Goal: Information Seeking & Learning: Learn about a topic

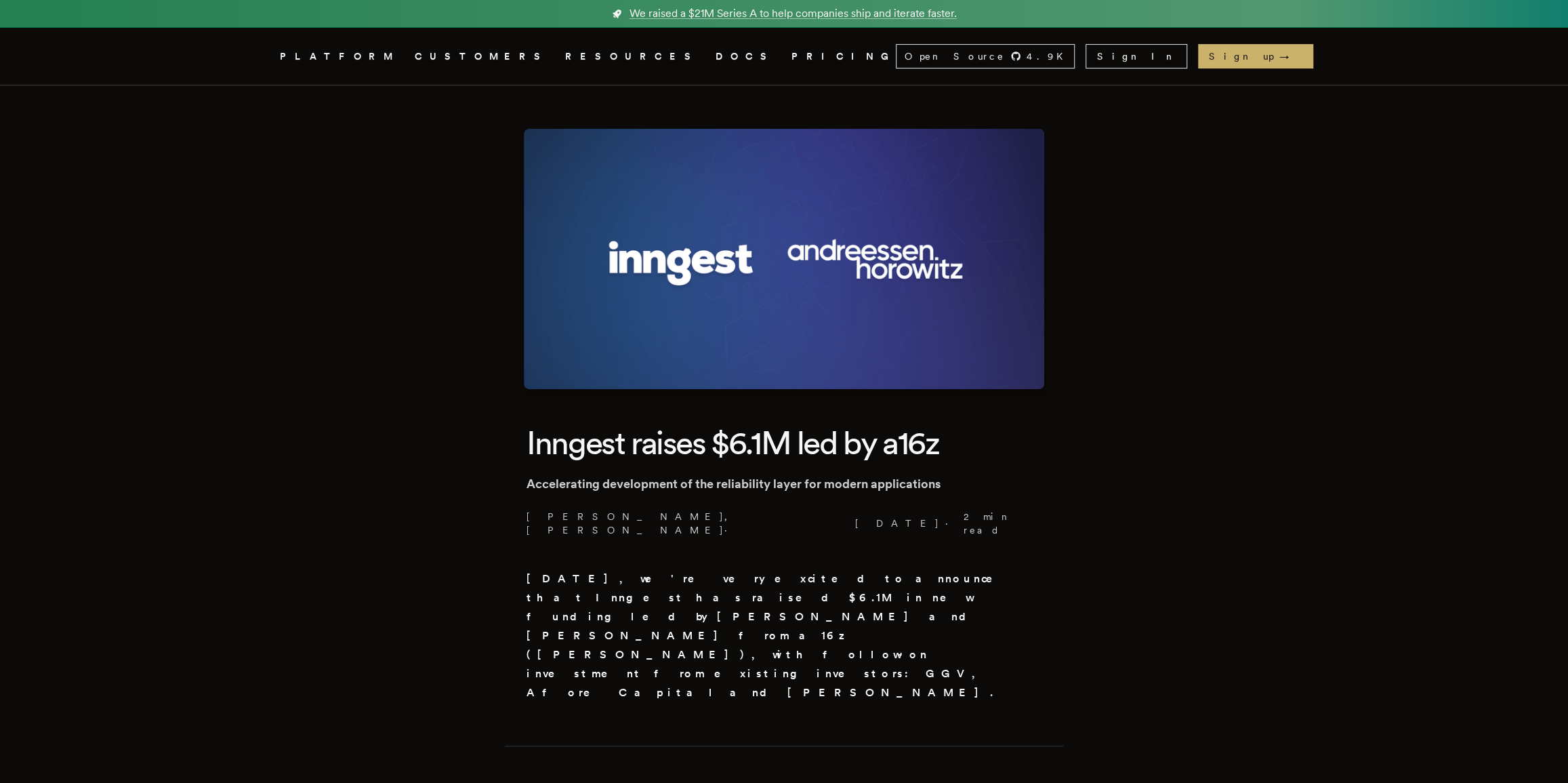
scroll to position [3, 0]
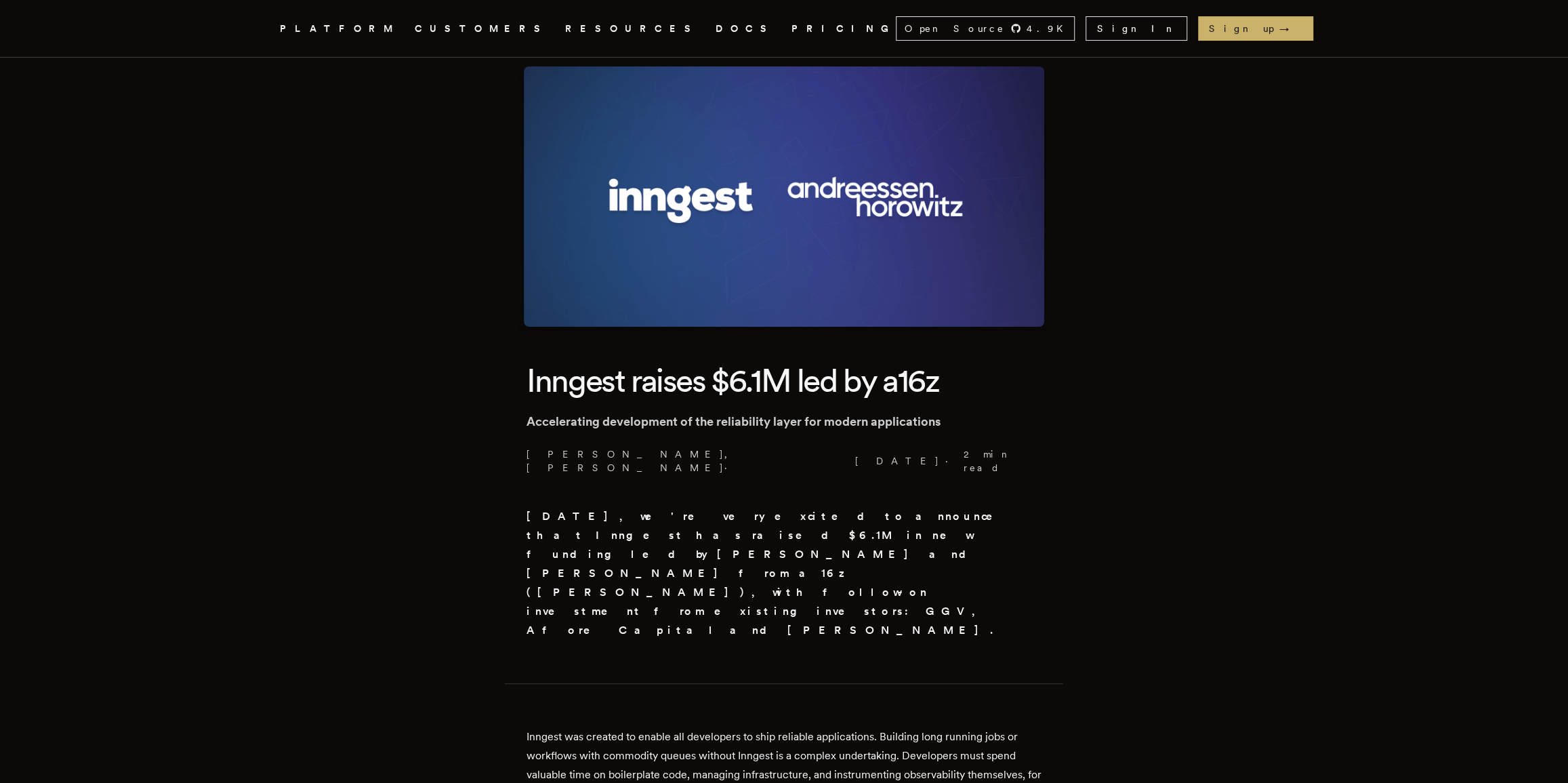
drag, startPoint x: 305, startPoint y: 233, endPoint x: 318, endPoint y: 324, distance: 91.9
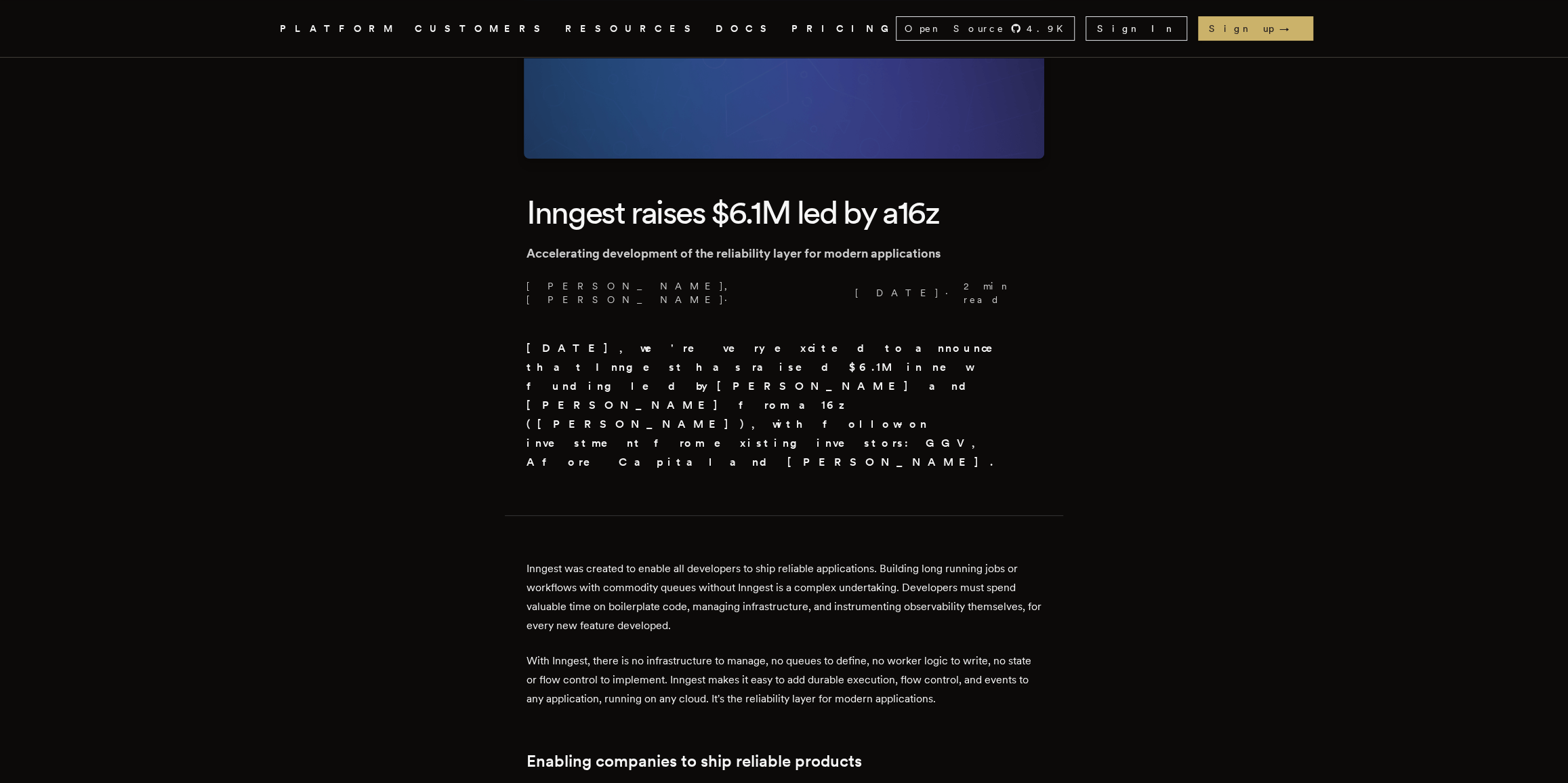
scroll to position [231, 0]
click at [368, 304] on article "Inngest raises $6.1M led by a16z Accelerating development of the reliability la…" at bounding box center [784, 715] width 976 height 1721
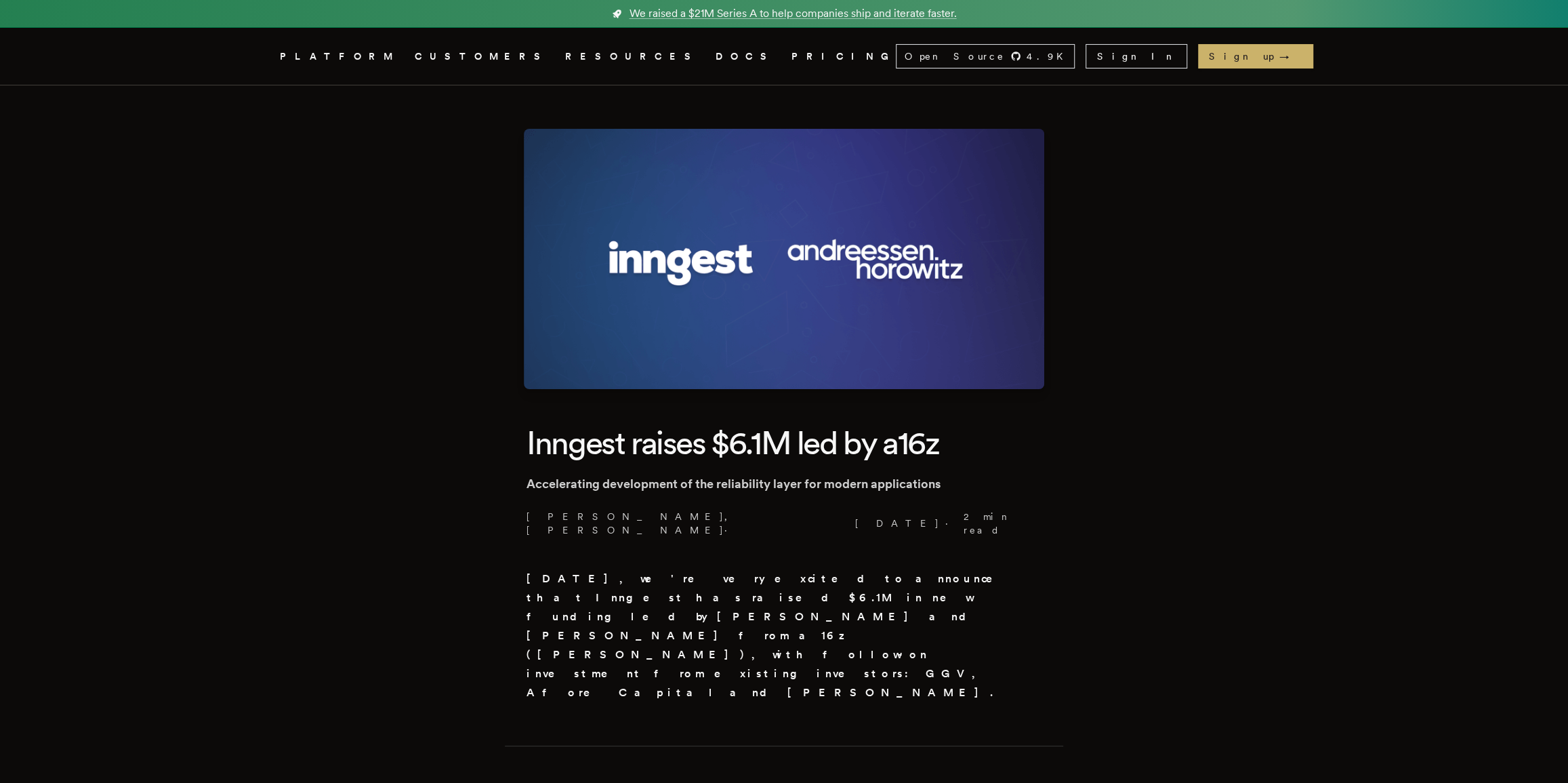
drag, startPoint x: 397, startPoint y: 254, endPoint x: 381, endPoint y: 162, distance: 93.4
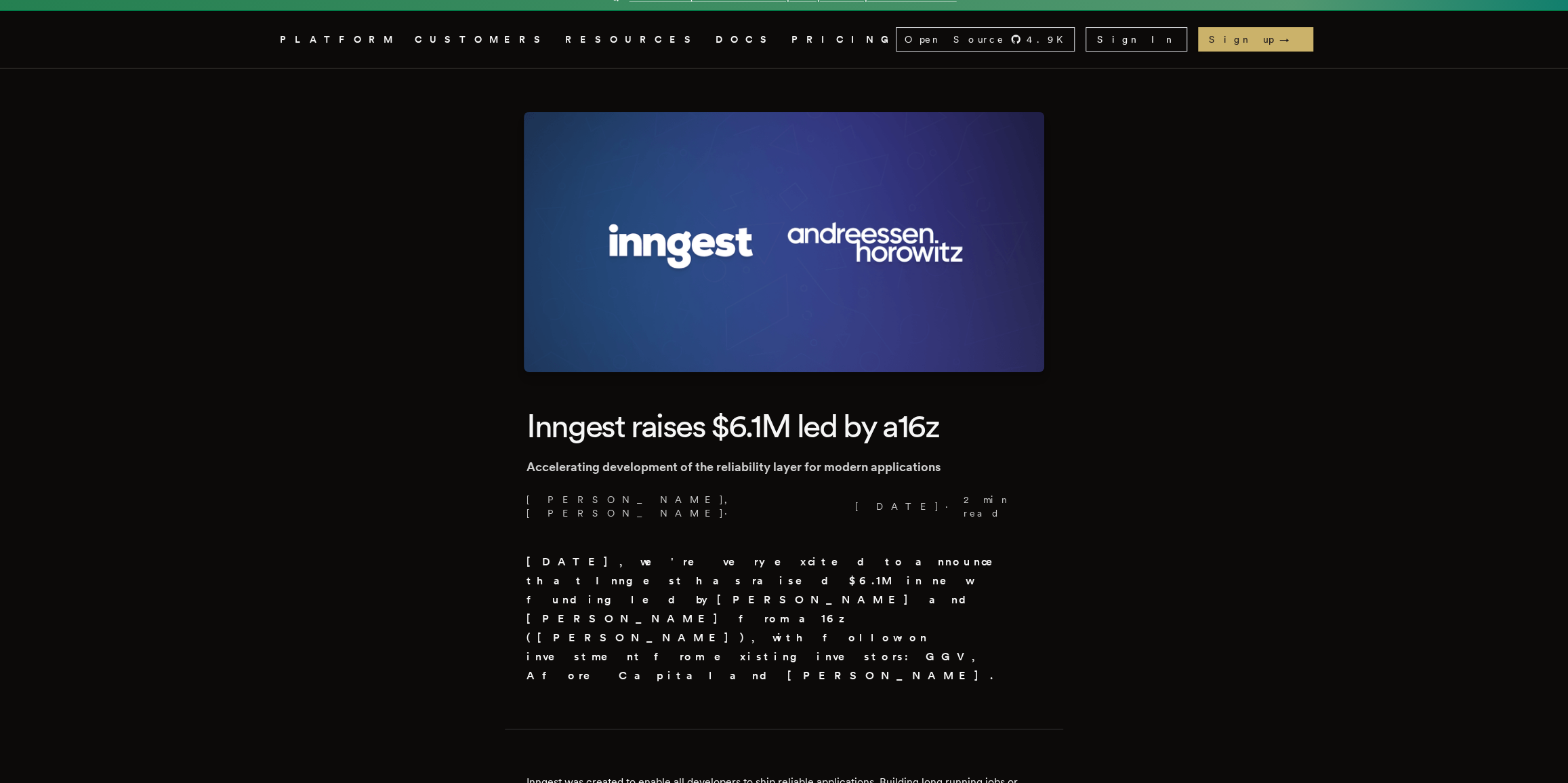
scroll to position [119, 0]
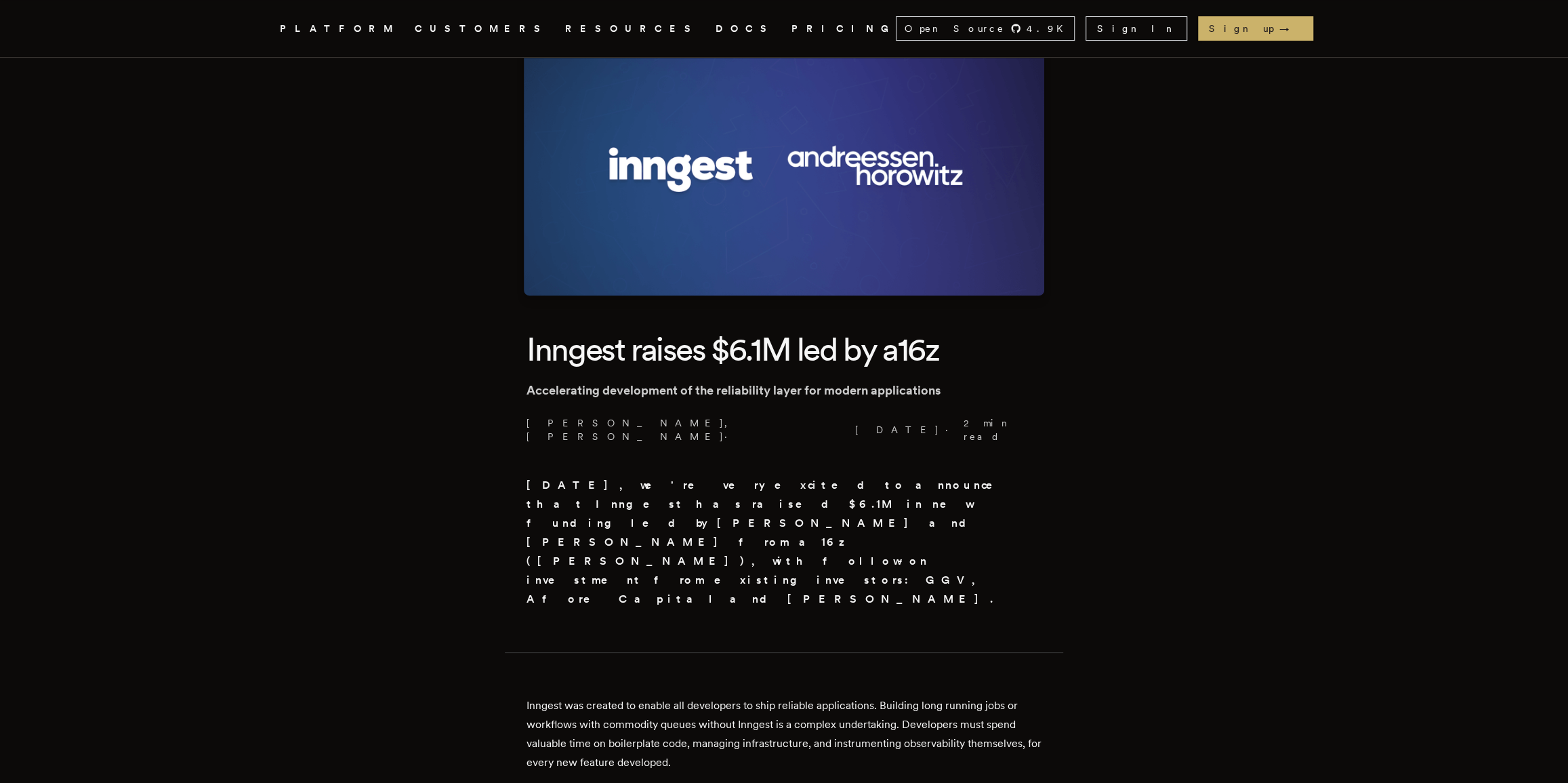
drag, startPoint x: 400, startPoint y: 271, endPoint x: 400, endPoint y: 334, distance: 63.0
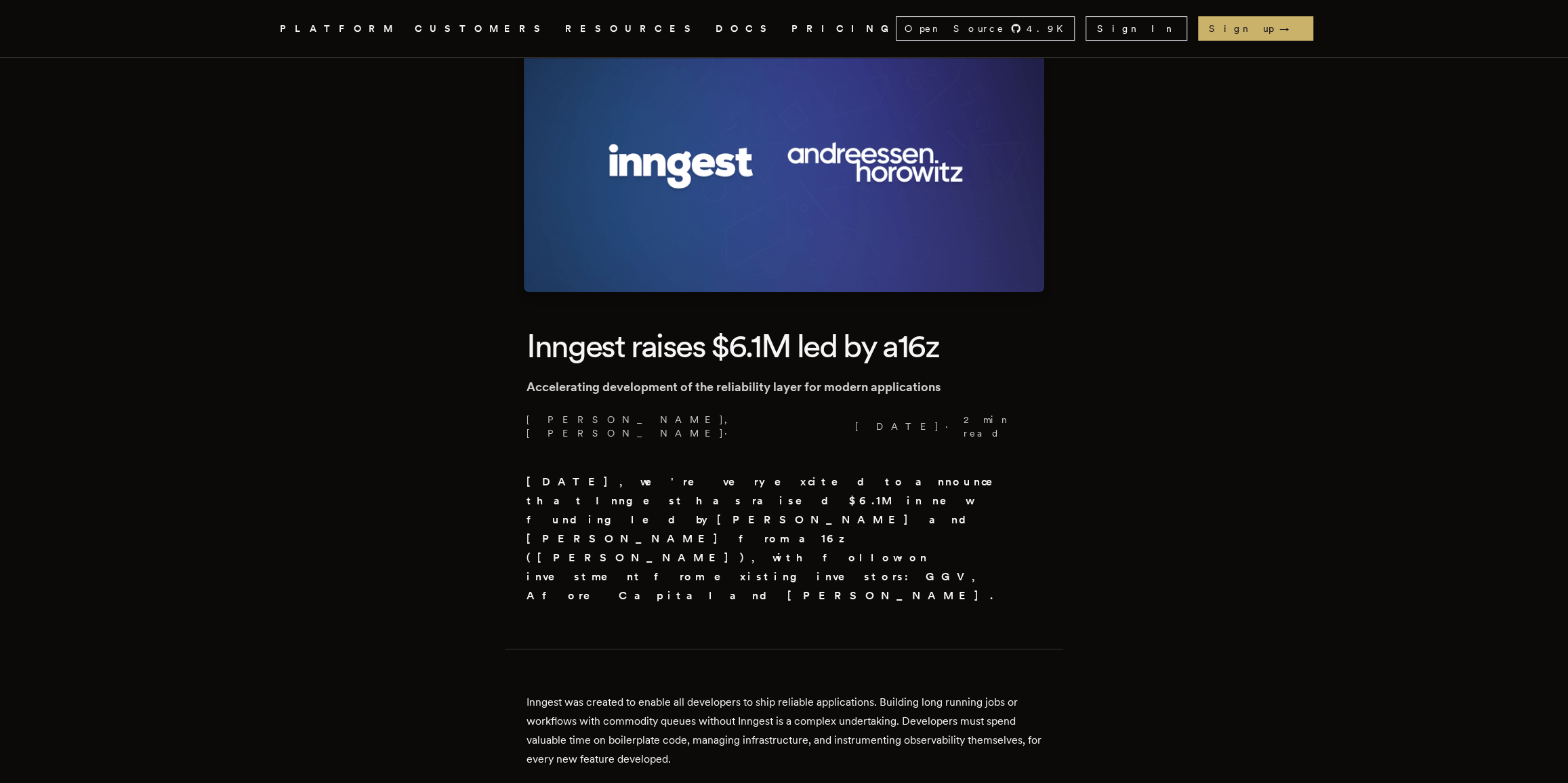
scroll to position [0, 0]
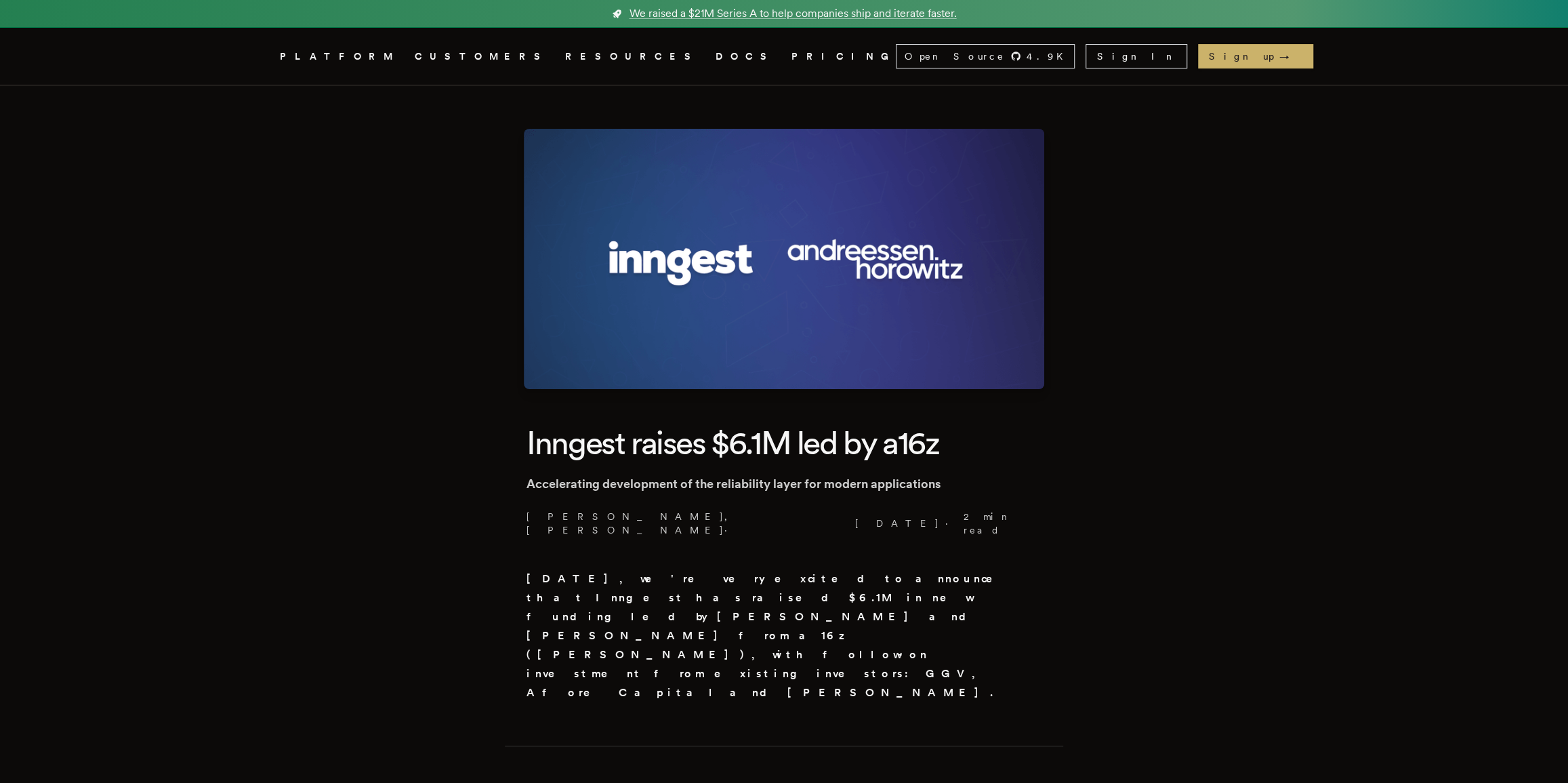
drag, startPoint x: 393, startPoint y: 230, endPoint x: 391, endPoint y: 126, distance: 104.0
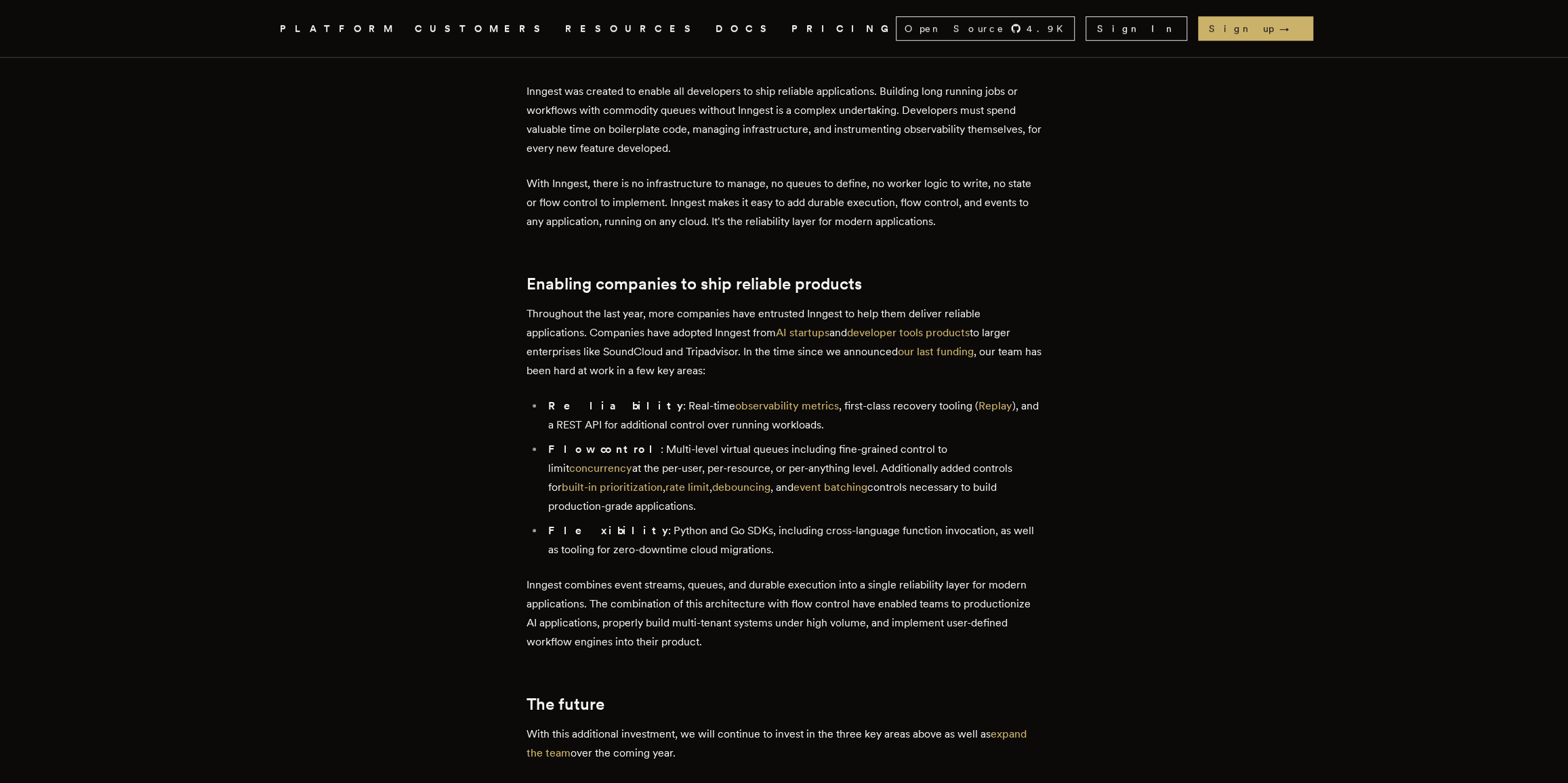
scroll to position [712, 0]
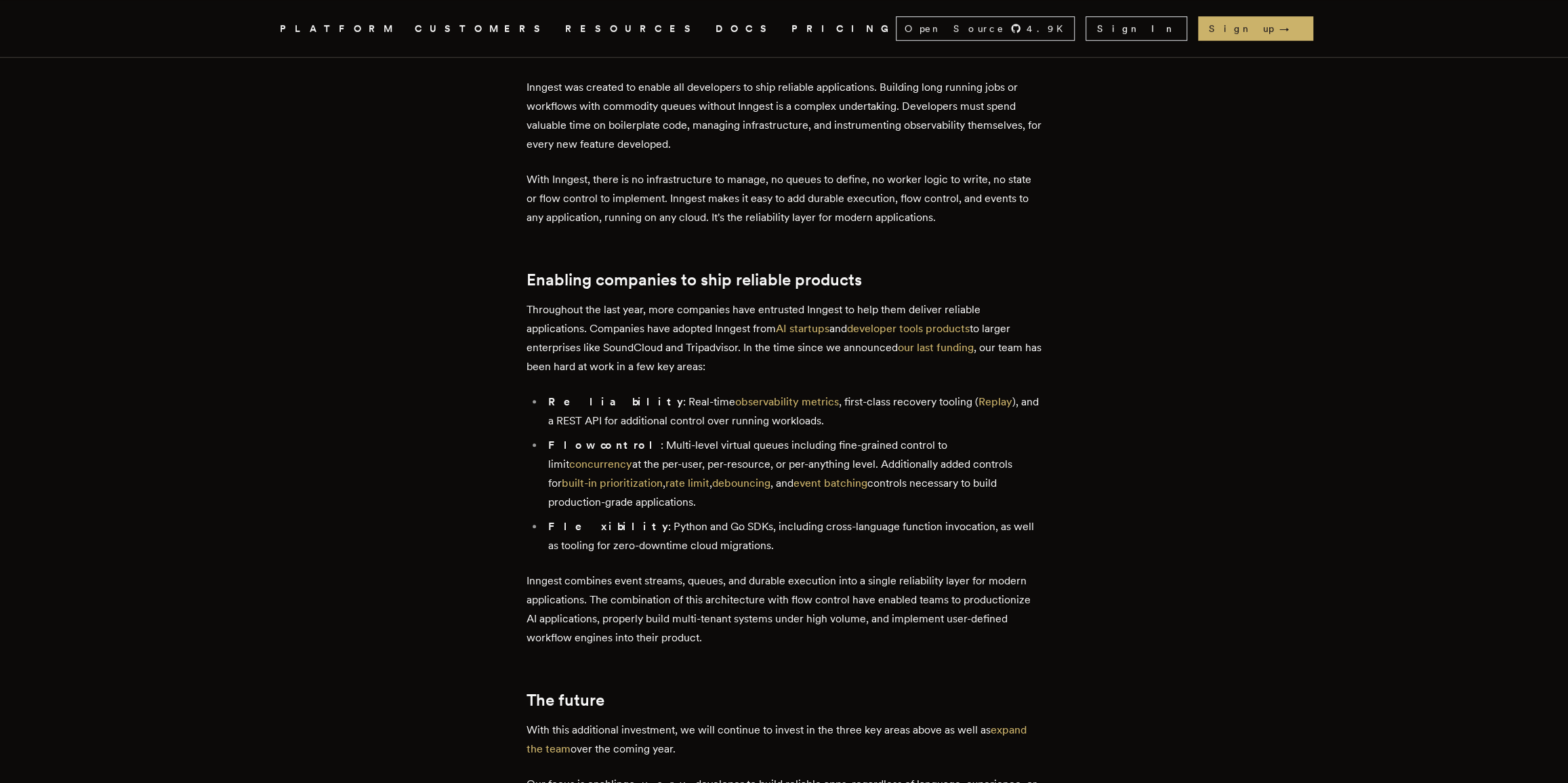
drag, startPoint x: 390, startPoint y: 280, endPoint x: 422, endPoint y: 285, distance: 32.4
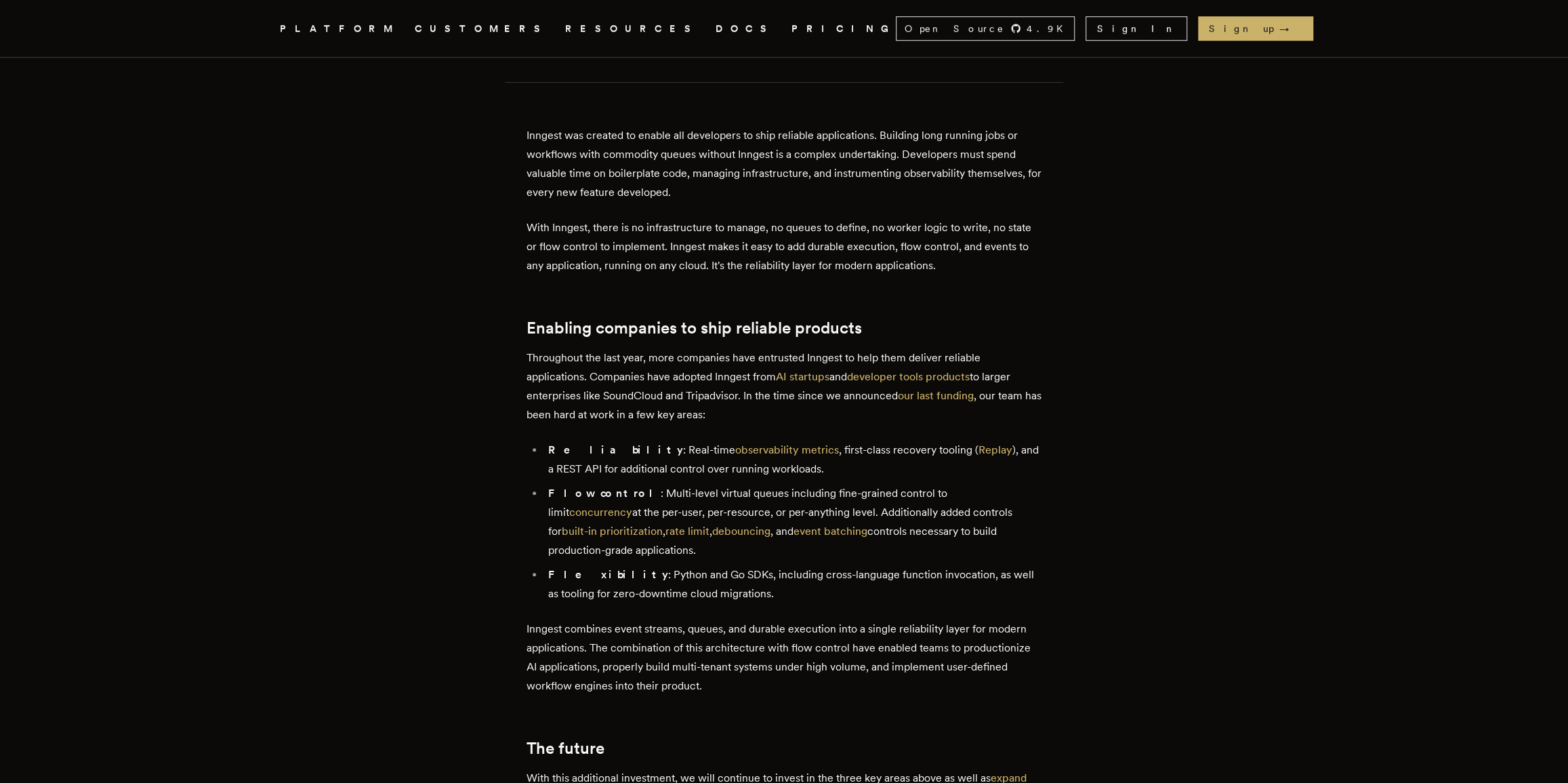
scroll to position [0, 0]
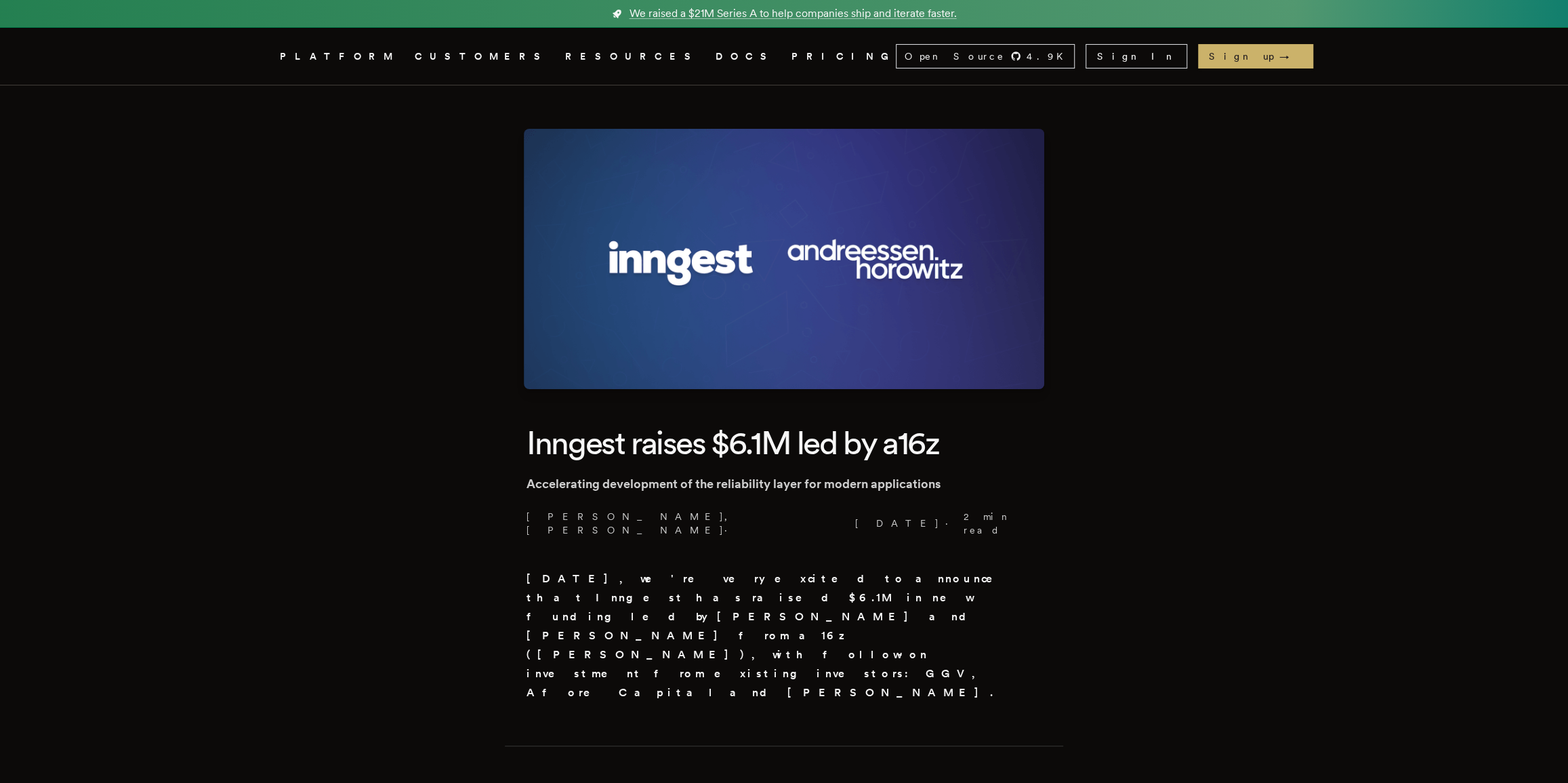
drag, startPoint x: 410, startPoint y: 481, endPoint x: 411, endPoint y: 264, distance: 217.0
click at [734, 10] on span "We raised a $21M Series A to help companies ship and iterate faster." at bounding box center [794, 14] width 328 height 17
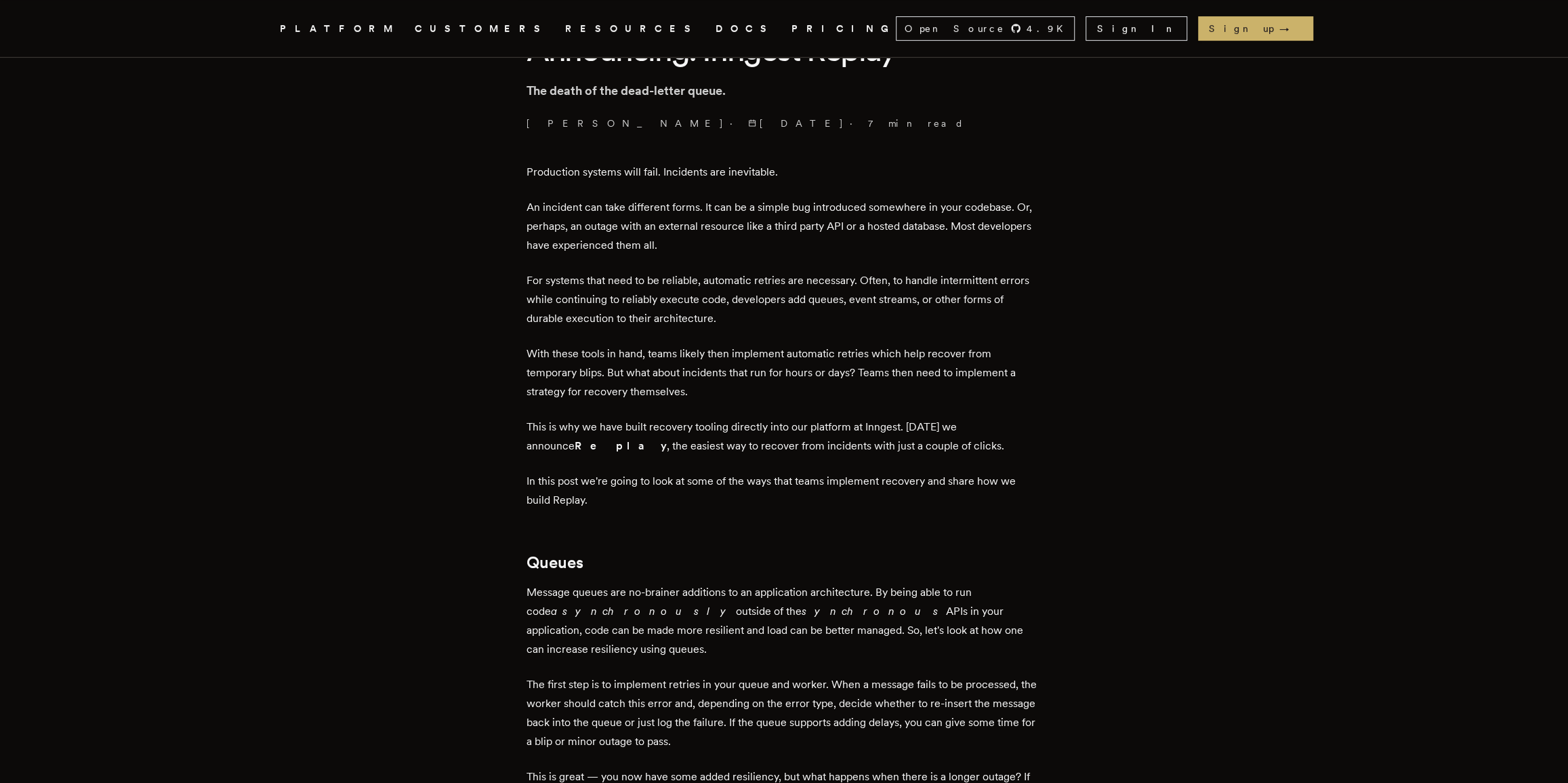
scroll to position [398, 0]
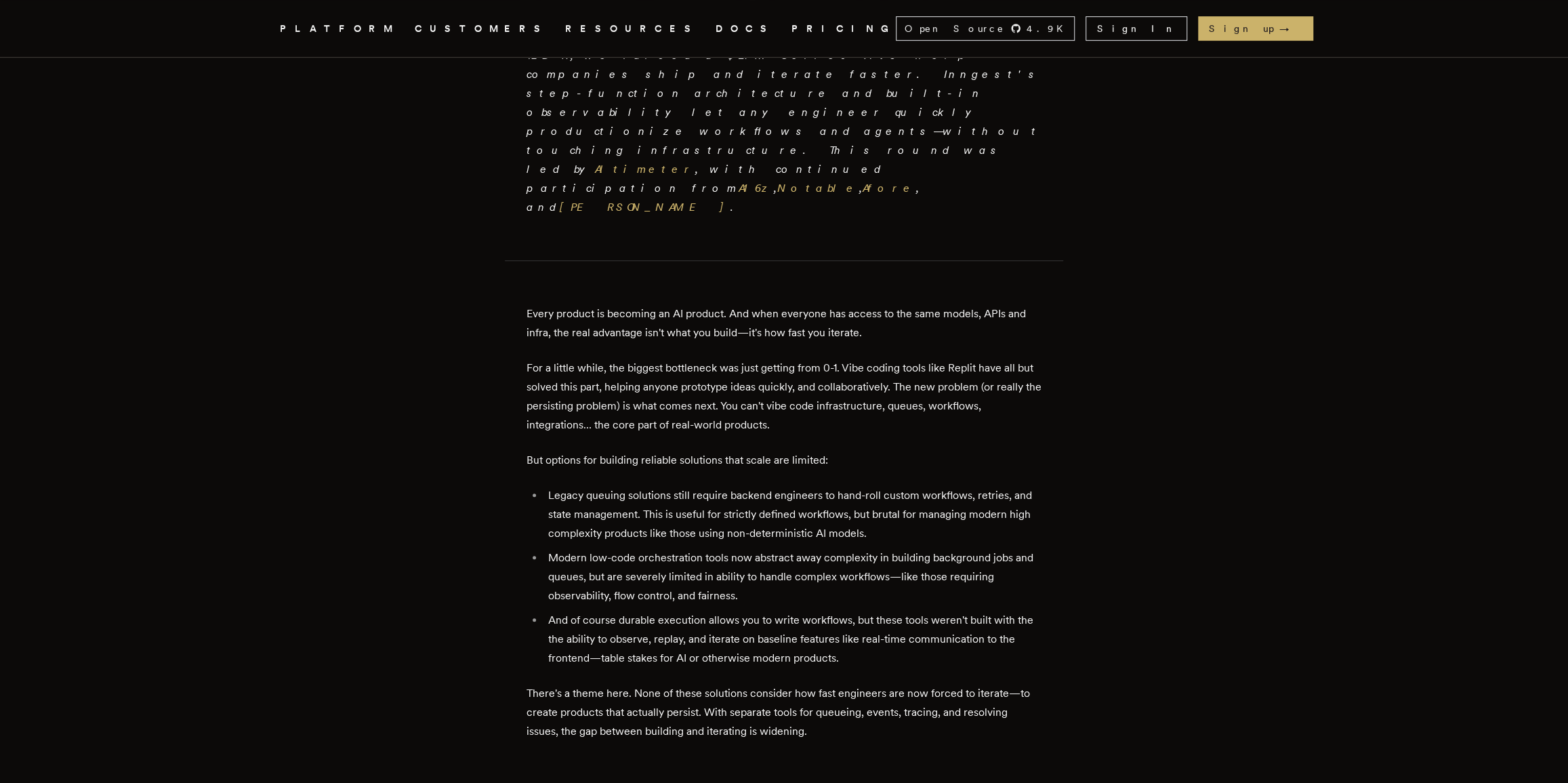
drag, startPoint x: 422, startPoint y: 253, endPoint x: 424, endPoint y: 277, distance: 24.1
click at [1188, 33] on link "Sign In" at bounding box center [1136, 28] width 101 height 24
